Goal: Transaction & Acquisition: Purchase product/service

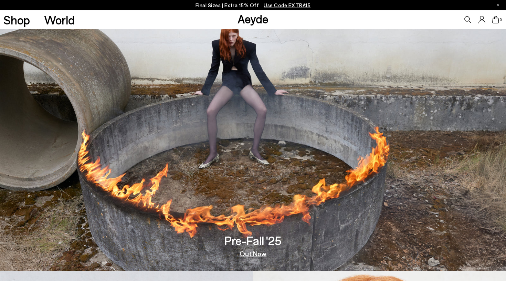
scroll to position [3, 0]
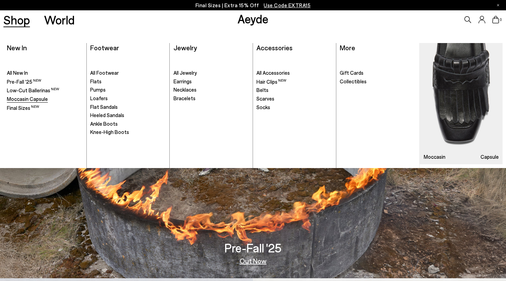
click at [36, 96] on span "Moccasin Capsule" at bounding box center [27, 99] width 41 height 6
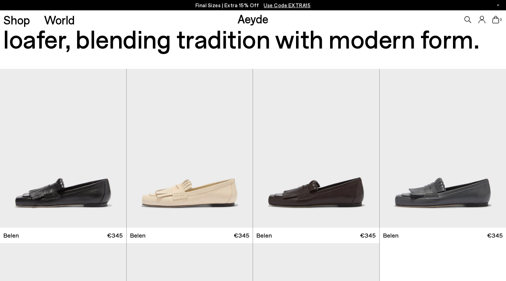
scroll to position [130, 0]
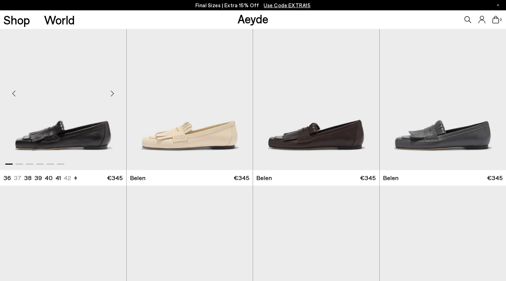
click at [84, 118] on img "1 / 6" at bounding box center [63, 90] width 126 height 159
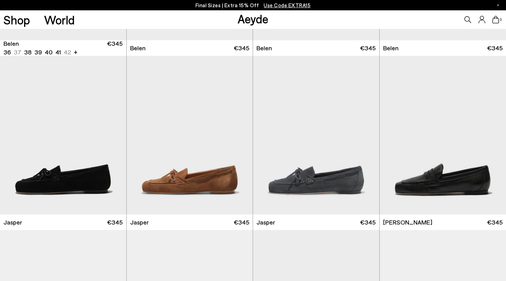
scroll to position [388, 0]
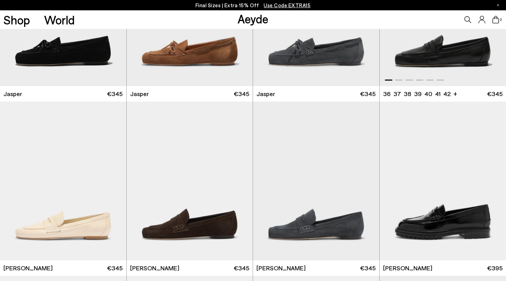
click at [461, 60] on img "1 / 6" at bounding box center [442, 6] width 127 height 159
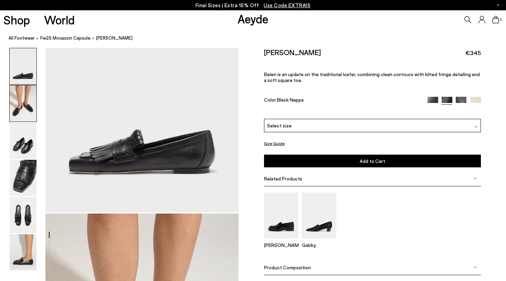
click at [25, 101] on img at bounding box center [23, 103] width 27 height 36
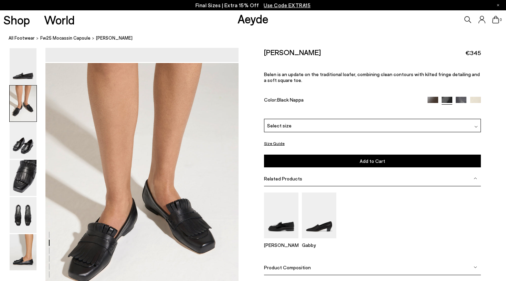
scroll to position [259, 0]
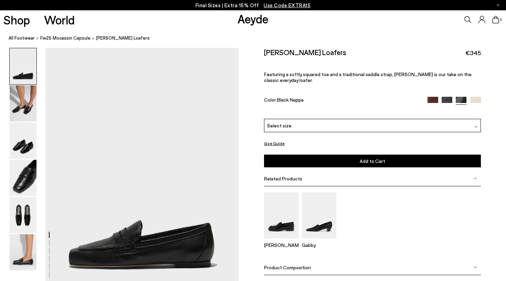
scroll to position [41, 0]
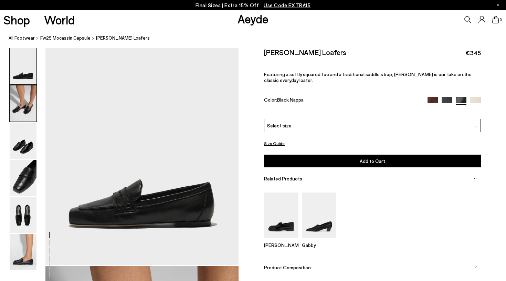
click at [23, 105] on img at bounding box center [23, 103] width 27 height 36
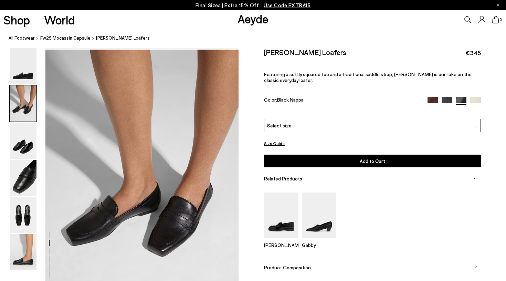
scroll to position [259, 0]
